Goal: Find contact information: Find contact information

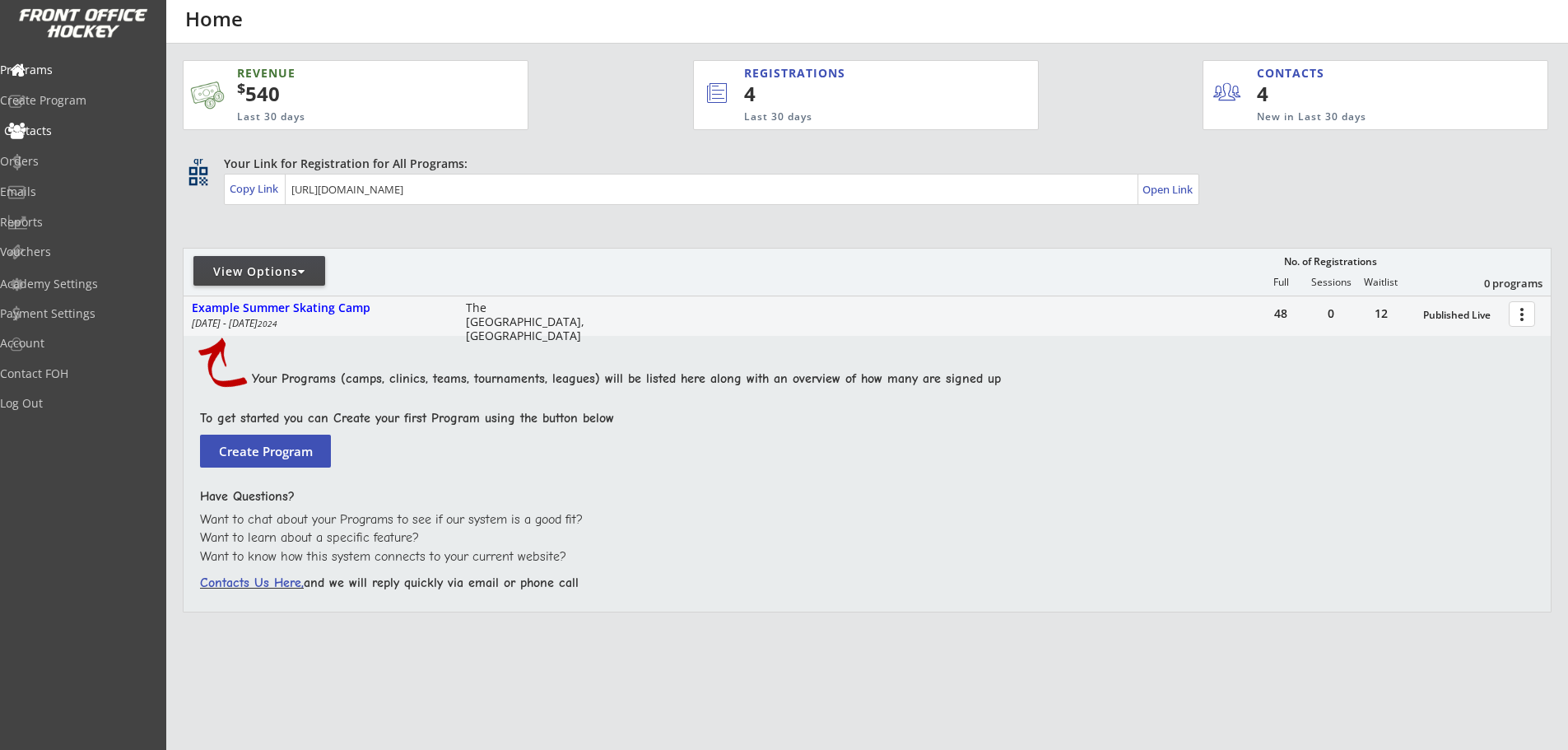
click at [83, 131] on div "Contacts" at bounding box center [78, 131] width 148 height 11
select select ""Players""
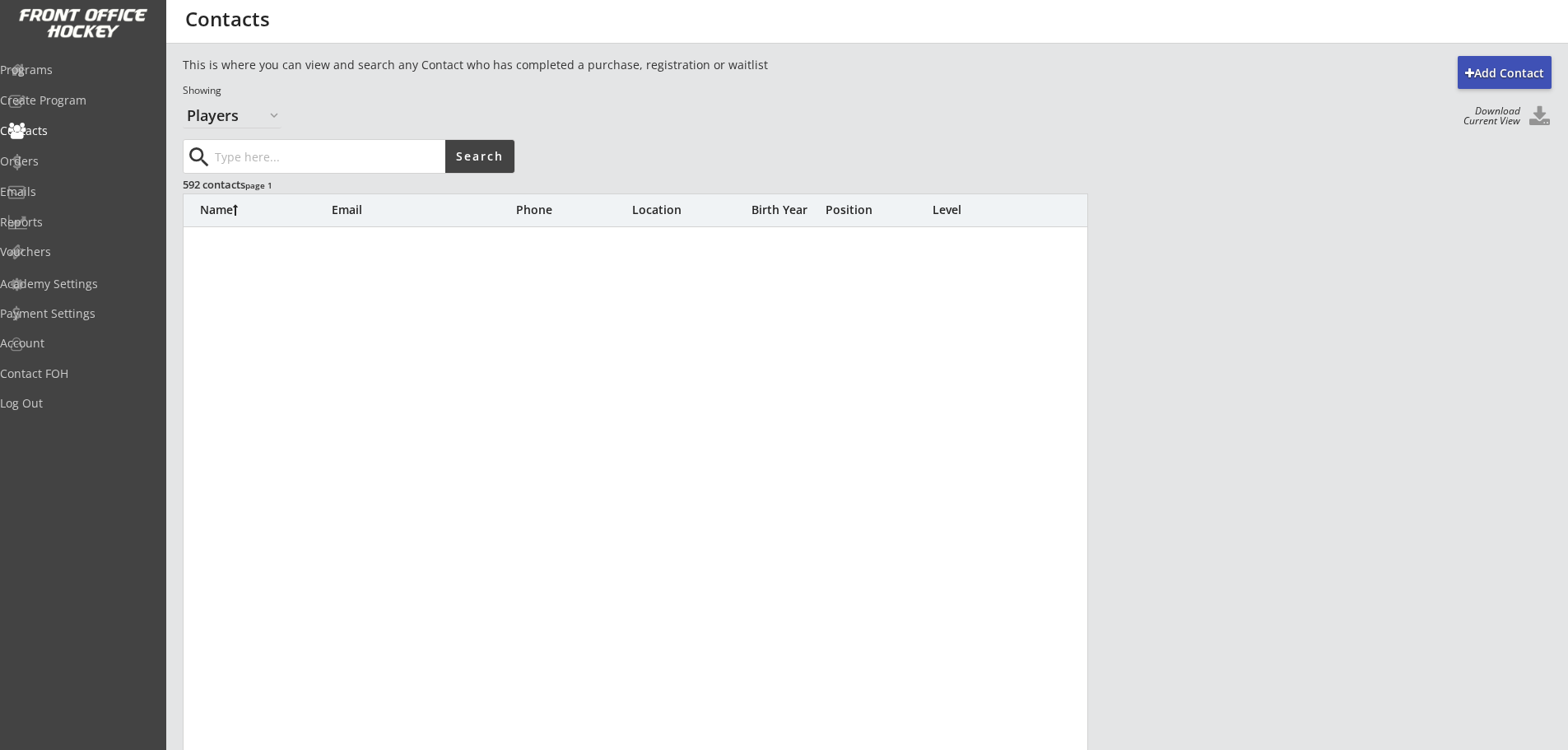
click at [252, 152] on input "input" at bounding box center [328, 156] width 234 height 33
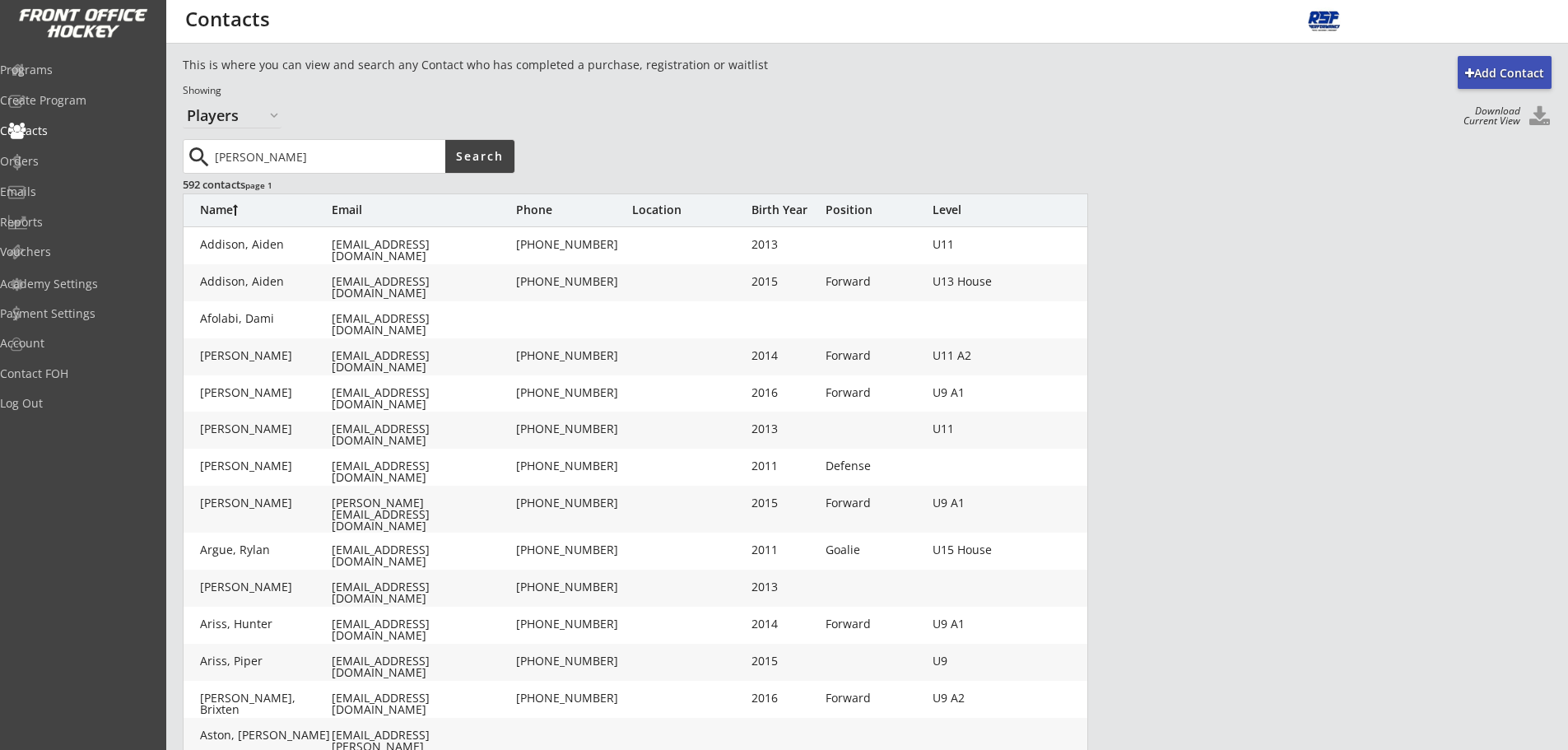
type input "[PERSON_NAME]"
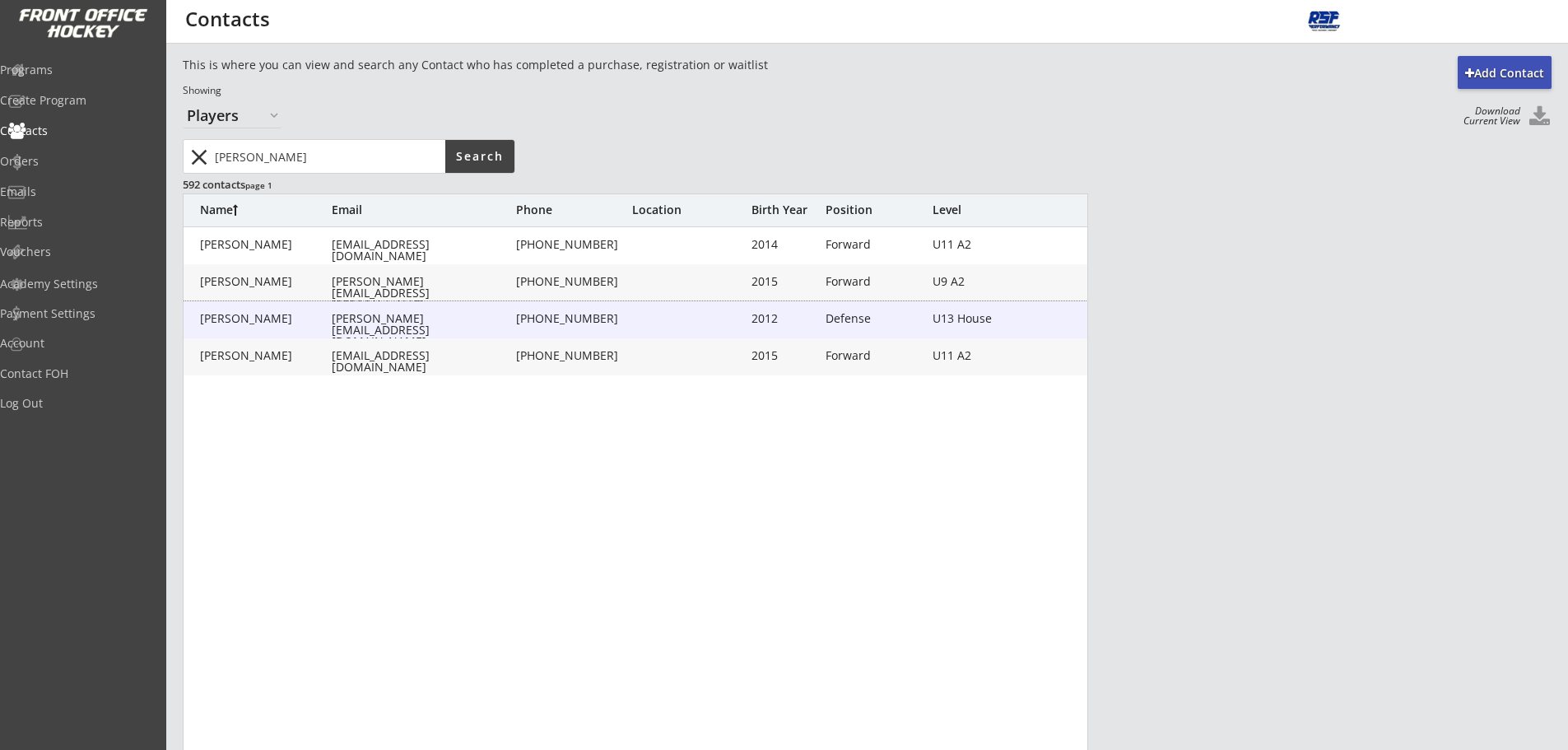
click at [365, 319] on div "[PERSON_NAME][EMAIL_ADDRESS][DOMAIN_NAME]" at bounding box center [422, 330] width 181 height 34
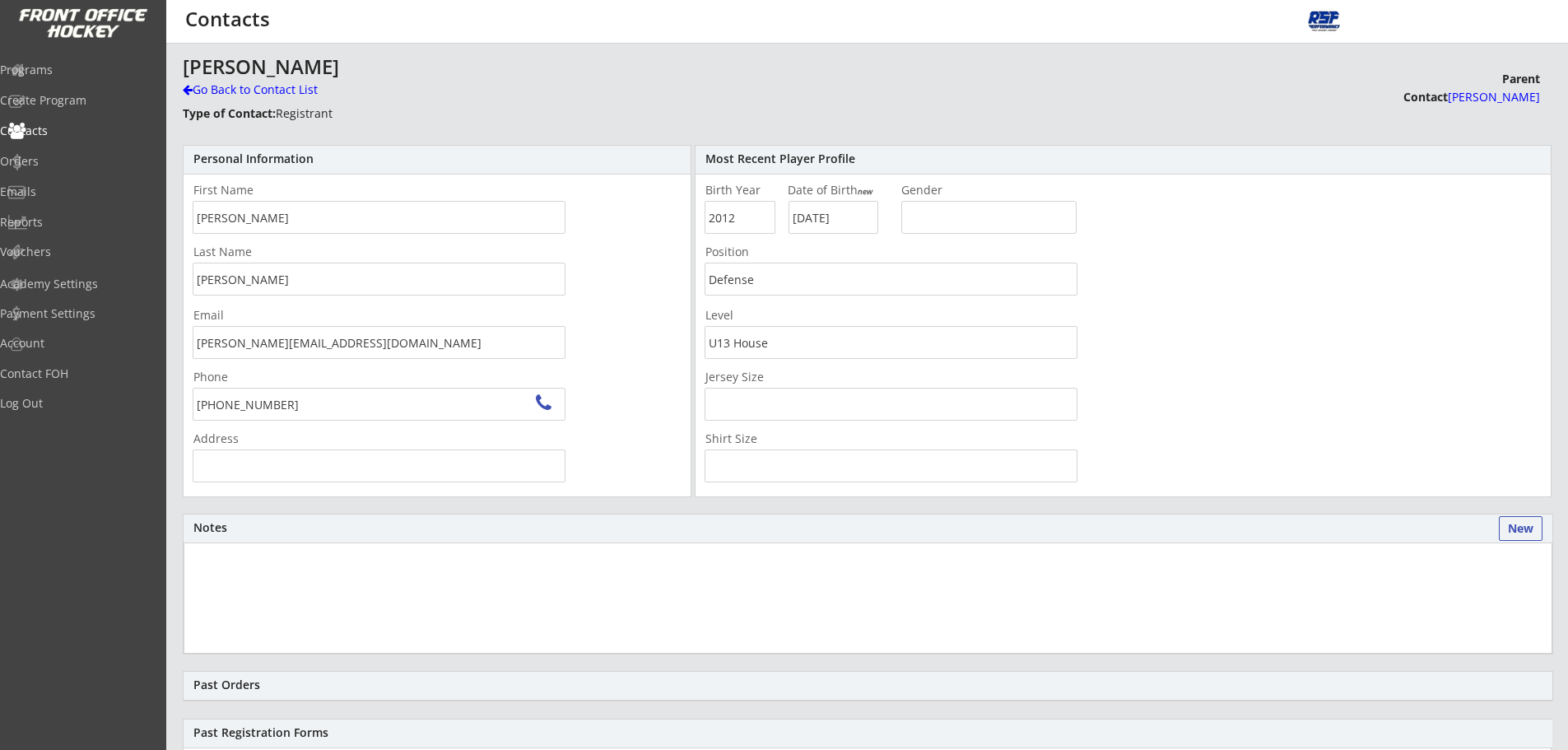
type input "Winchester Dr, [GEOGRAPHIC_DATA]"
click at [79, 69] on div "Programs" at bounding box center [78, 70] width 148 height 11
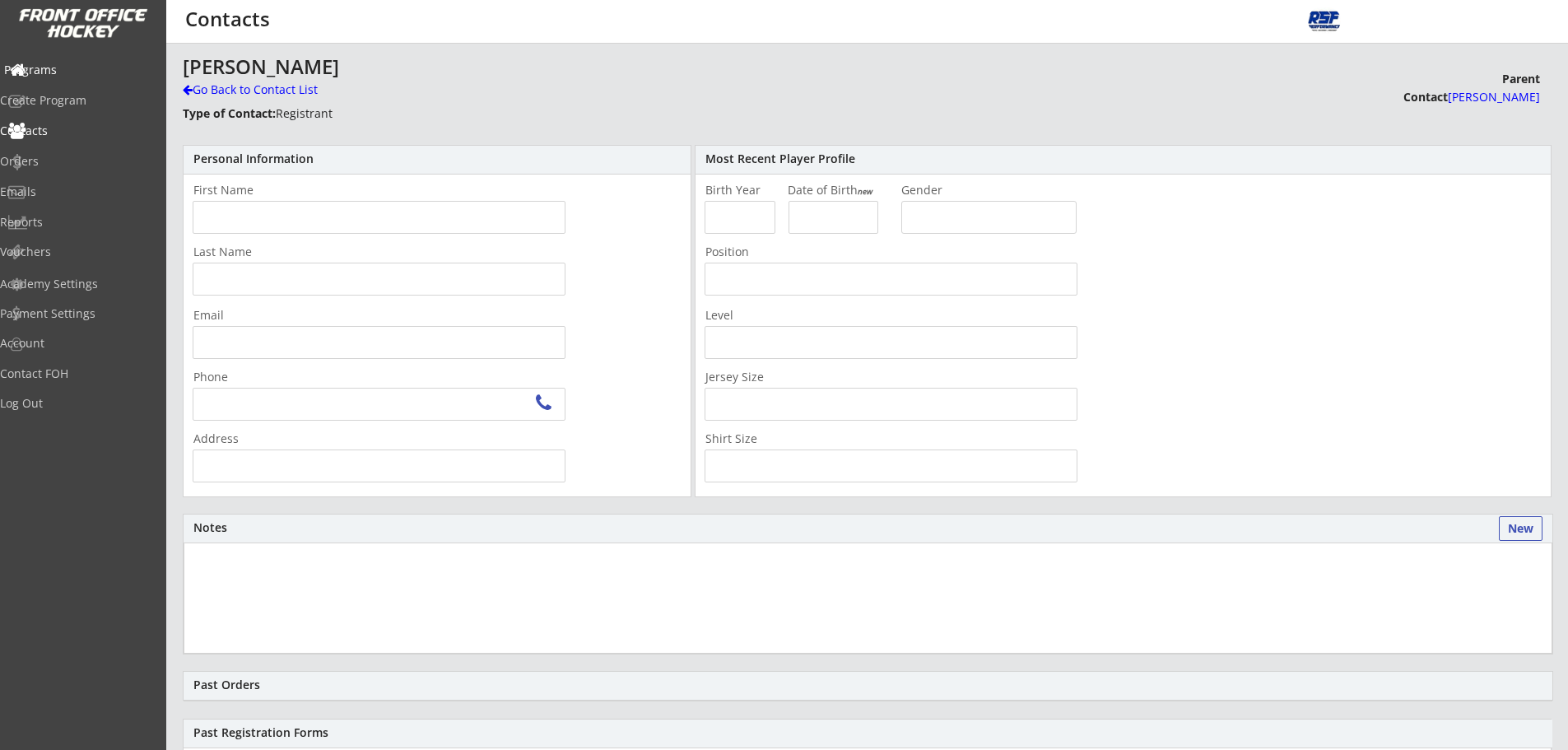
click at [79, 69] on div "Programs" at bounding box center [78, 70] width 148 height 11
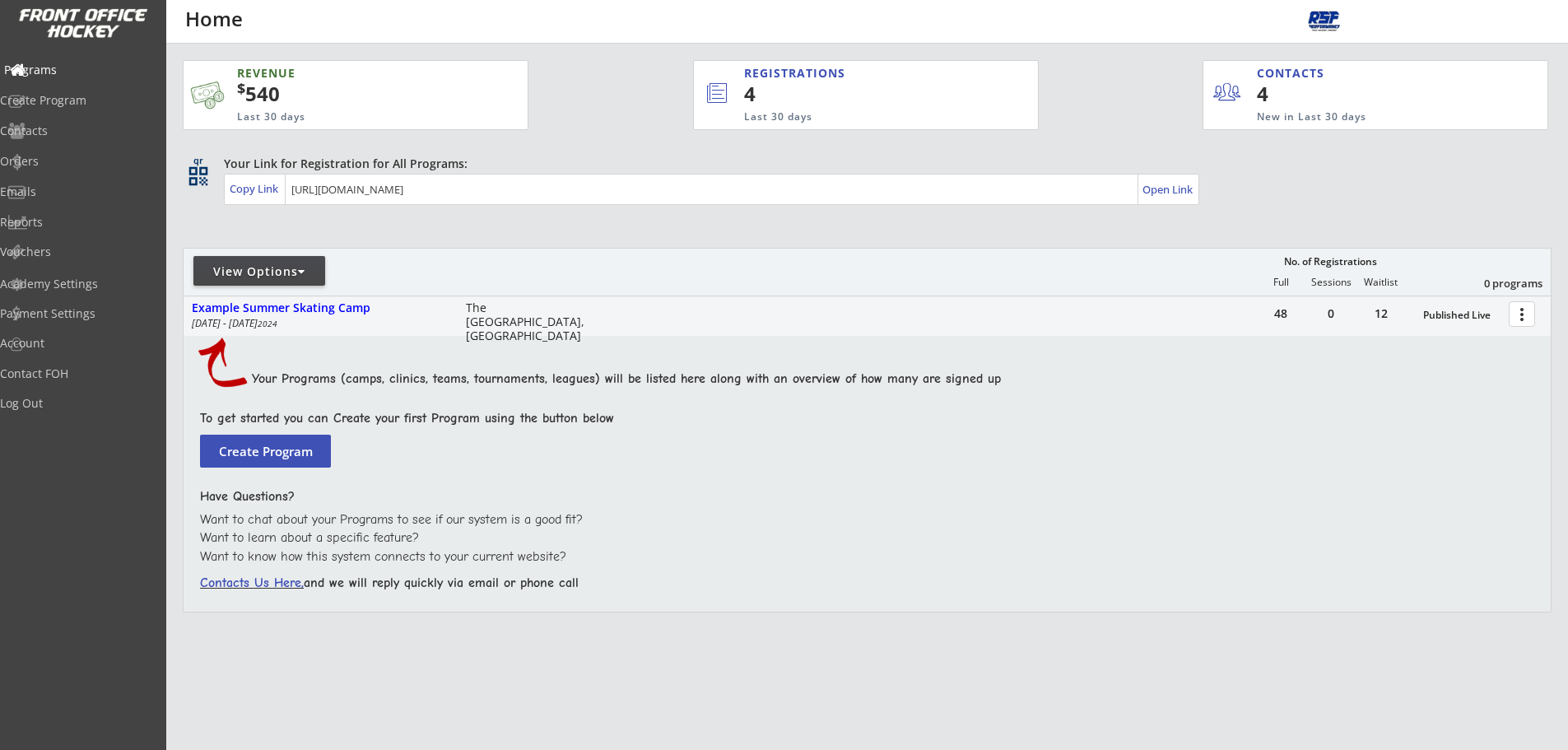
click at [80, 72] on div "Programs" at bounding box center [78, 70] width 148 height 11
